Goal: Information Seeking & Learning: Learn about a topic

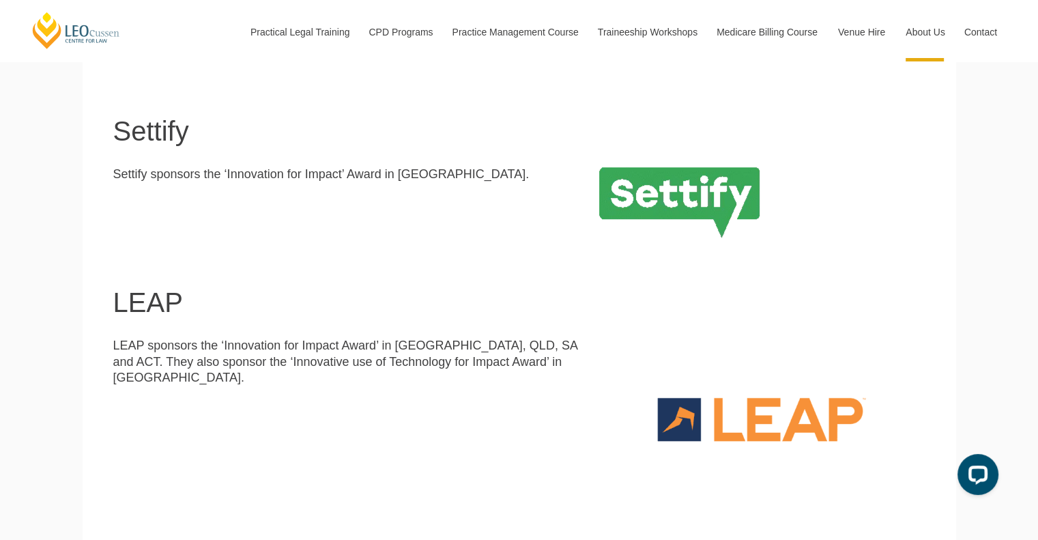
scroll to position [1044, 0]
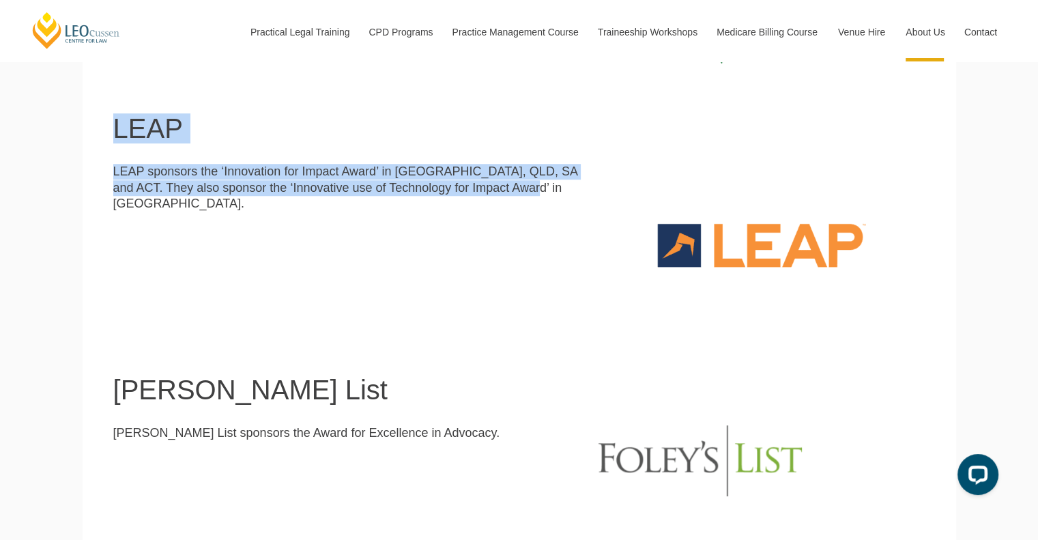
drag, startPoint x: 530, startPoint y: 192, endPoint x: 109, endPoint y: 138, distance: 424.2
click at [109, 138] on section "LEAP LEAP sponsors the ‘Innovation for Impact Award’ in [GEOGRAPHIC_DATA], QLD,…" at bounding box center [519, 195] width 873 height 261
copy section "LEAP LEAP sponsors the ‘Innovation for Impact Award’ in [GEOGRAPHIC_DATA], QLD,…"
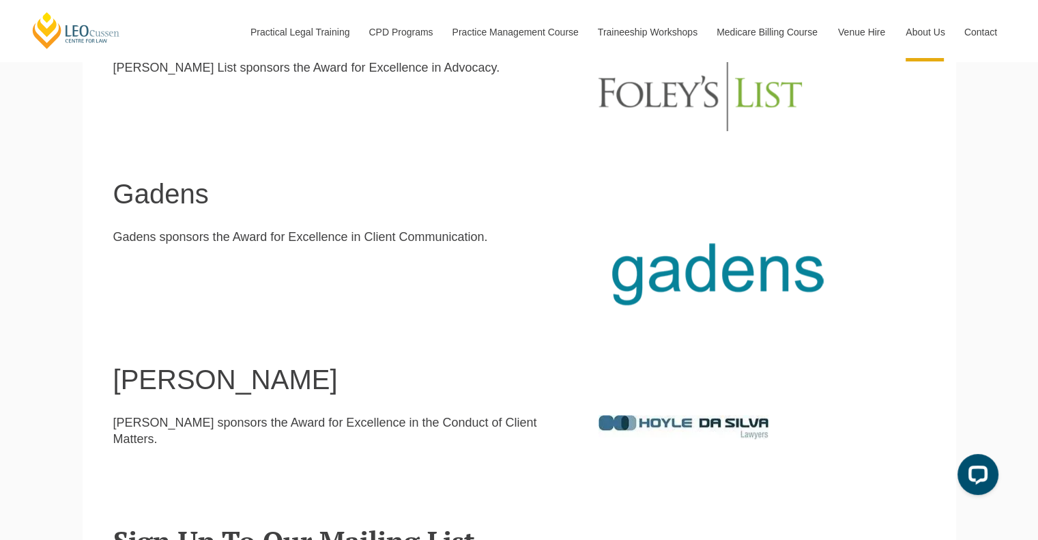
scroll to position [1301, 0]
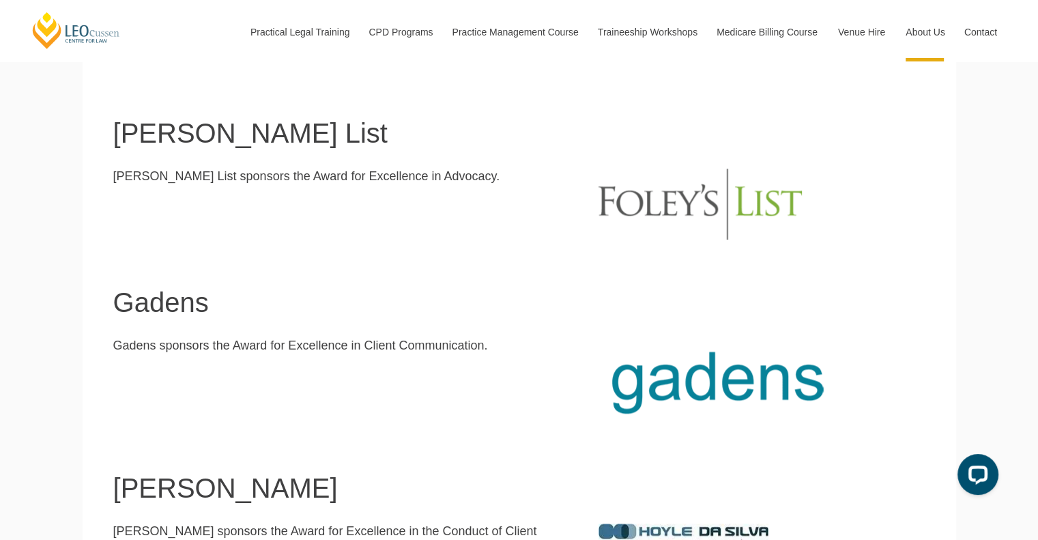
click at [612, 214] on img at bounding box center [699, 203] width 203 height 71
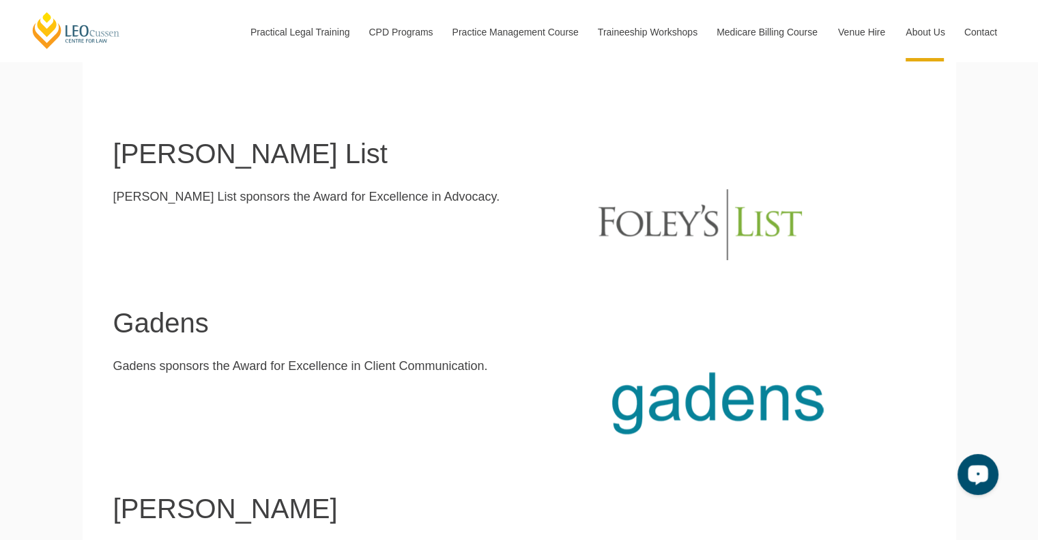
scroll to position [1302, 0]
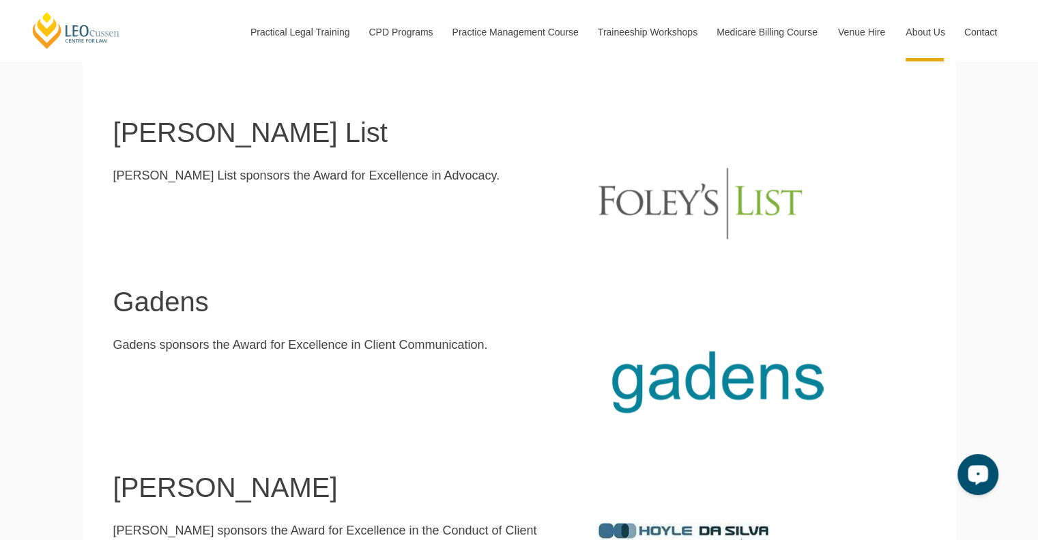
click at [644, 531] on img at bounding box center [683, 535] width 170 height 24
click at [649, 212] on img at bounding box center [699, 203] width 203 height 71
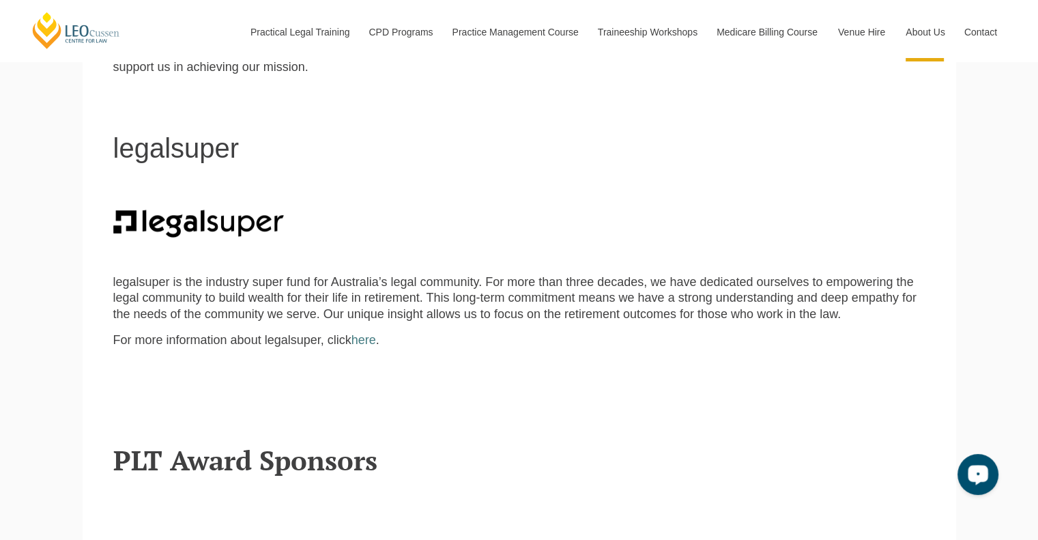
scroll to position [450, 0]
click at [203, 320] on p "legalsuper is the industry super fund for Australia’s legal community. For more…" at bounding box center [519, 298] width 812 height 48
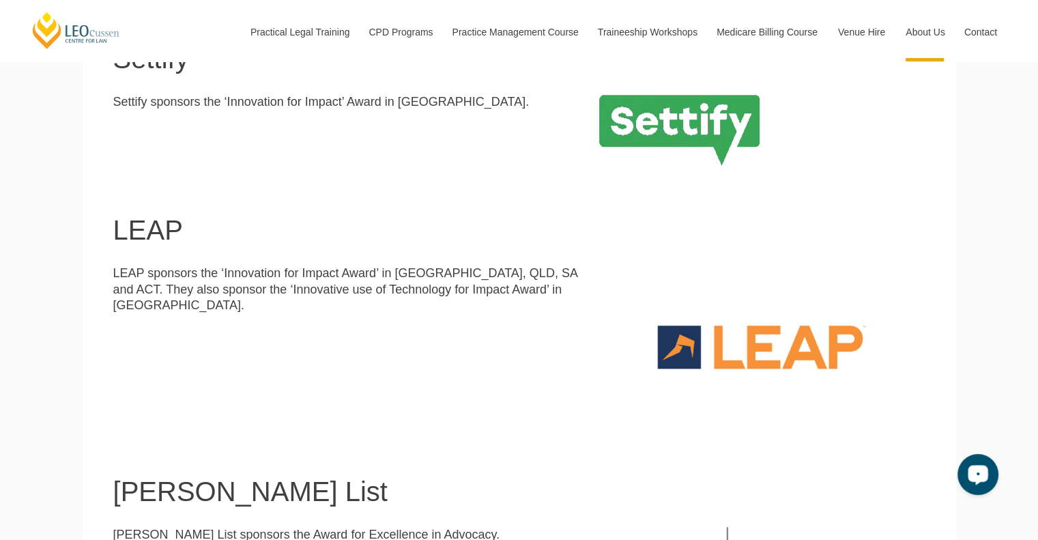
scroll to position [943, 0]
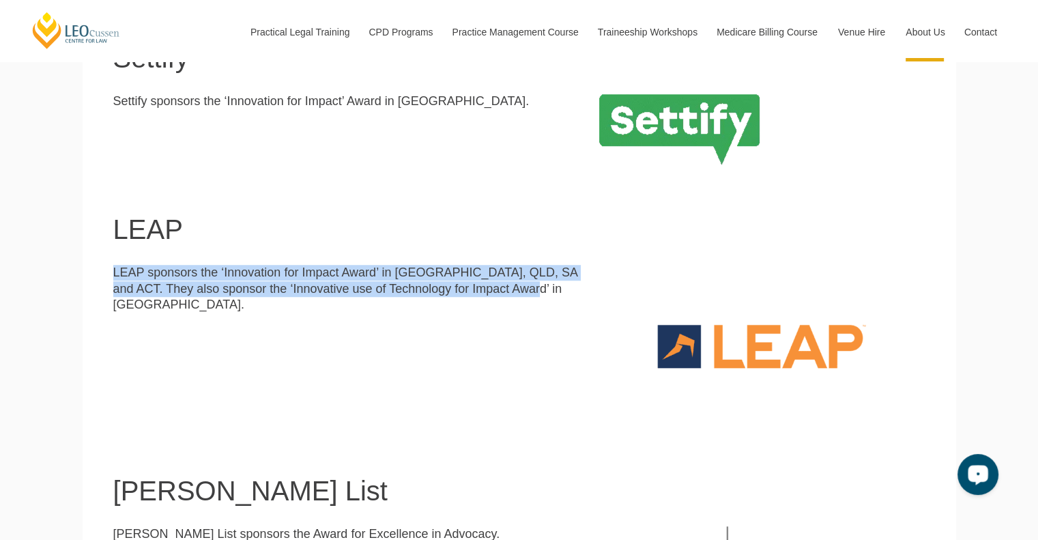
drag, startPoint x: 530, startPoint y: 294, endPoint x: 91, endPoint y: 278, distance: 438.9
click at [91, 278] on section "LEAP LEAP sponsors the ‘Innovation for Impact Award’ in [GEOGRAPHIC_DATA], QLD,…" at bounding box center [519, 296] width 873 height 261
copy p "LEAP sponsors the ‘Innovation for Impact Award’ in [GEOGRAPHIC_DATA], QLD, SA a…"
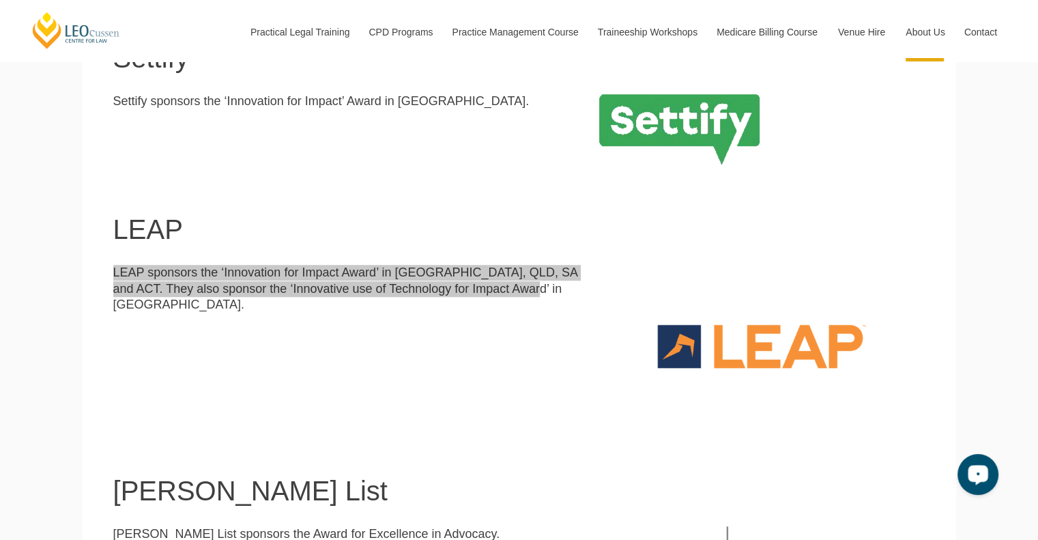
scroll to position [1201, 0]
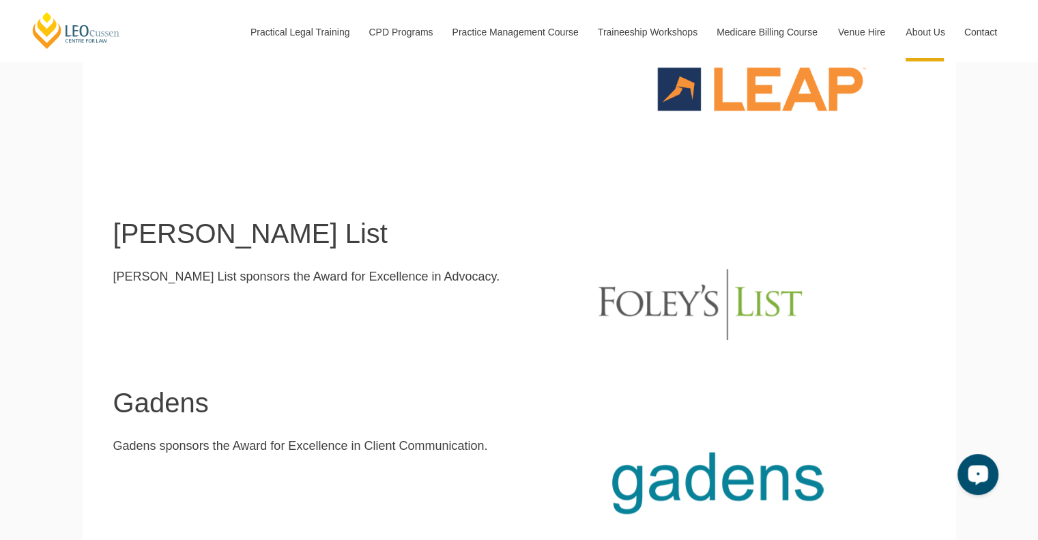
click at [272, 450] on p "Gadens sponsors the Award for Excellence in Client Communication." at bounding box center [345, 446] width 465 height 16
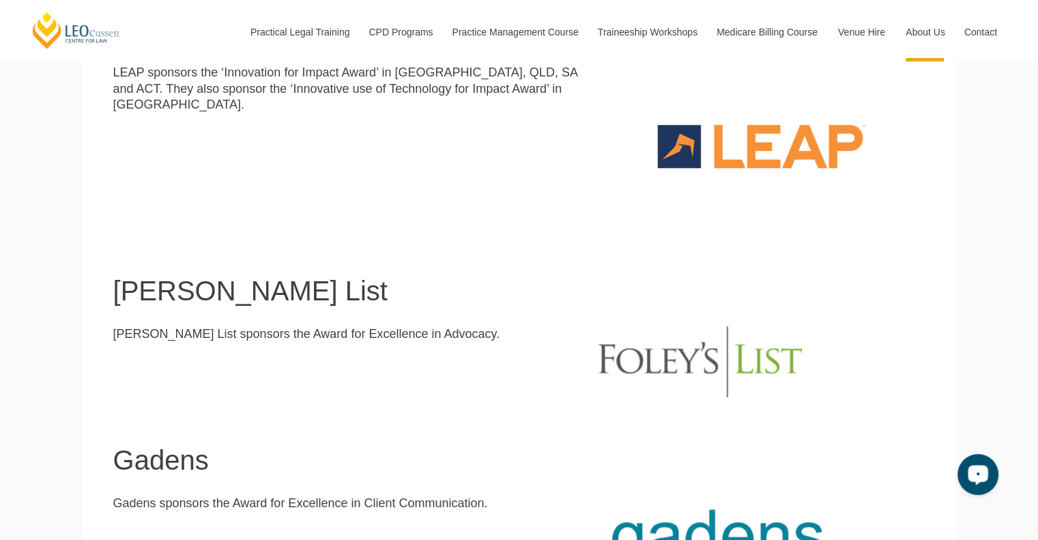
scroll to position [1311, 0]
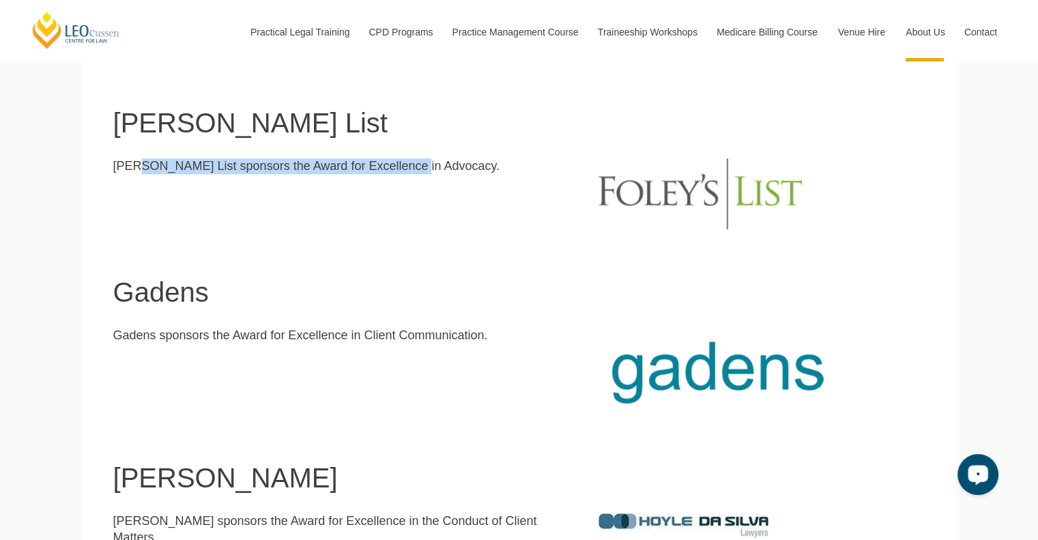
drag, startPoint x: 402, startPoint y: 173, endPoint x: 133, endPoint y: 188, distance: 269.2
click at [133, 184] on div "[PERSON_NAME] List sponsors the Award for Excellence in Advocacy." at bounding box center [346, 171] width 486 height 26
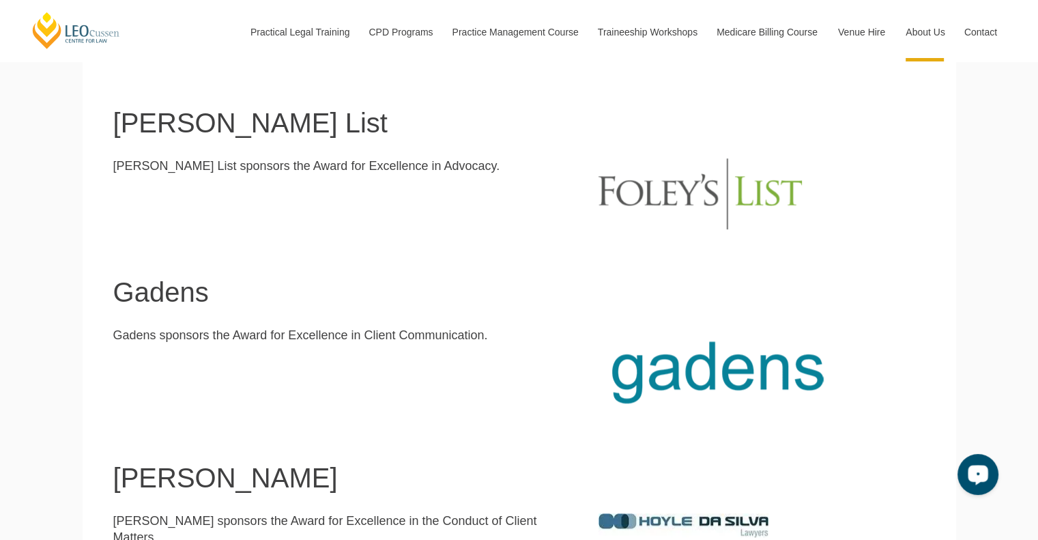
click at [127, 179] on div "[PERSON_NAME] List sponsors the Award for Excellence in Advocacy." at bounding box center [346, 171] width 486 height 26
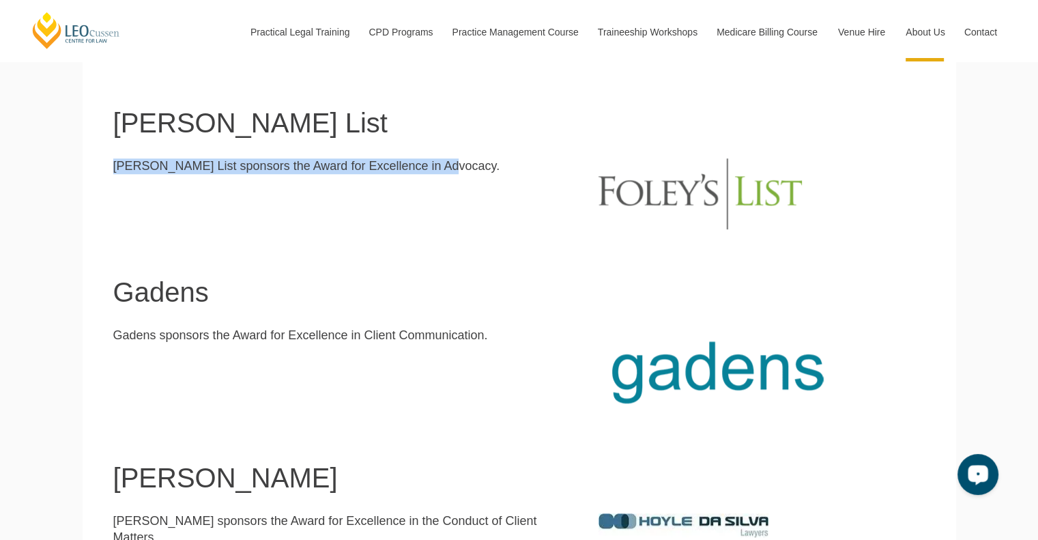
drag, startPoint x: 127, startPoint y: 179, endPoint x: 389, endPoint y: 181, distance: 262.0
click at [389, 181] on div "[PERSON_NAME] List sponsors the Award for Excellence in Advocacy." at bounding box center [346, 171] width 486 height 26
copy p "[PERSON_NAME] List sponsors the Award for Excellence in Advocacy"
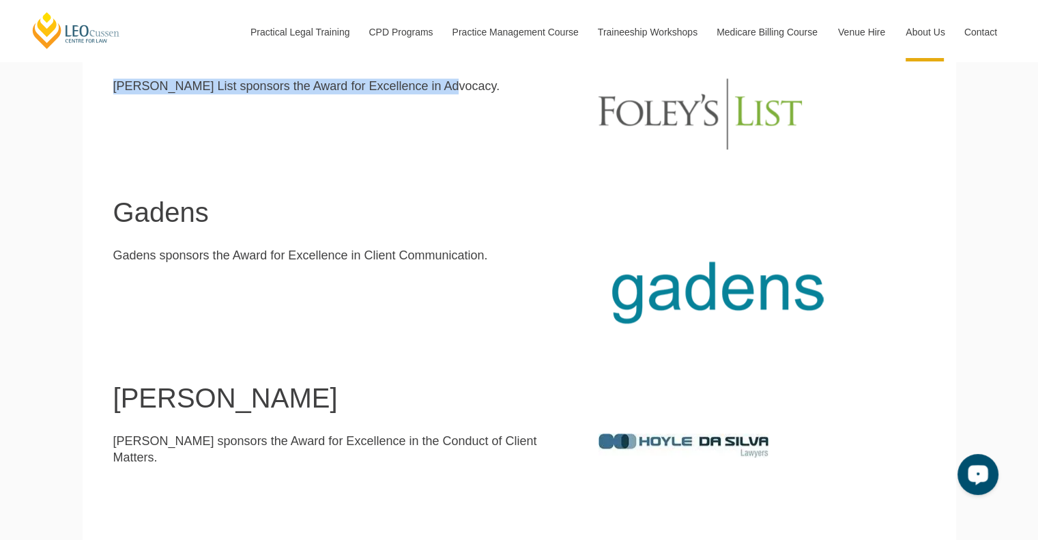
scroll to position [1618, 0]
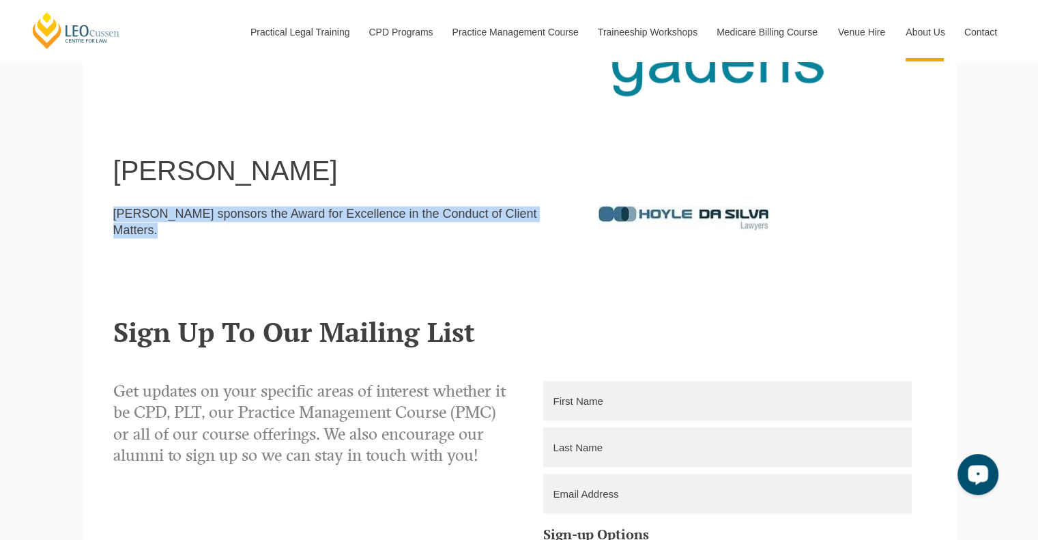
drag, startPoint x: 557, startPoint y: 212, endPoint x: 108, endPoint y: 218, distance: 448.9
click at [108, 218] on div "[PERSON_NAME] sponsors the Award for Excellence in the Conduct of Client Matter…" at bounding box center [346, 227] width 486 height 42
copy p "[PERSON_NAME] sponsors the Award for Excellence in the Conduct of Client Matters"
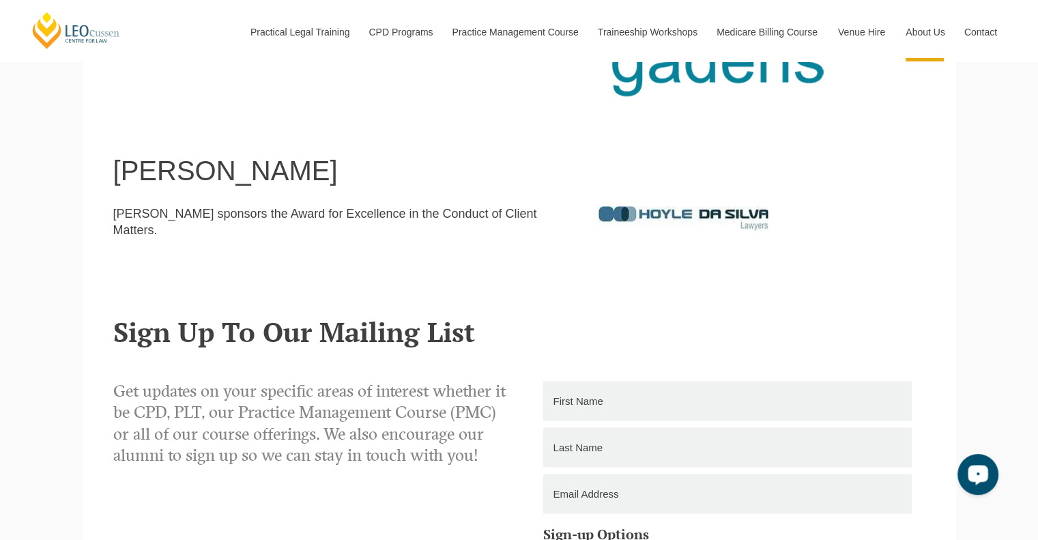
scroll to position [1523, 0]
